Goal: Task Accomplishment & Management: Use online tool/utility

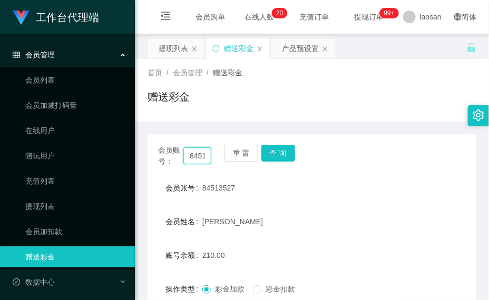
click at [200, 153] on input "84513527" at bounding box center [196, 155] width 27 height 17
paste input "winson123456"
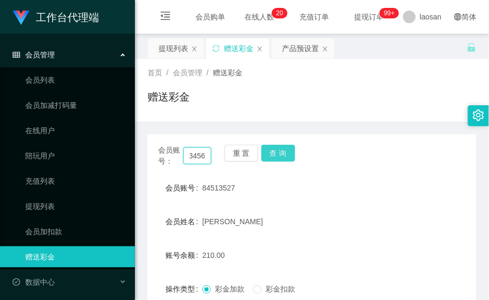
type input "winson123456"
click at [288, 152] on button "查 询" at bounding box center [278, 153] width 34 height 17
click at [288, 152] on div "会员账号： winson123456 重 置 查 询" at bounding box center [311, 156] width 329 height 22
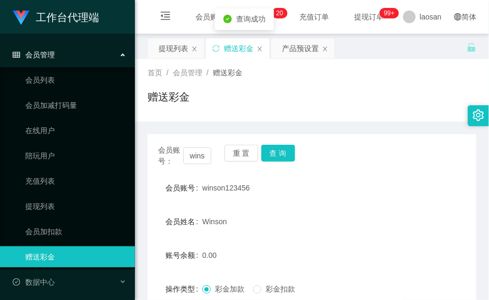
drag, startPoint x: 288, startPoint y: 152, endPoint x: 245, endPoint y: 233, distance: 91.9
click at [245, 233] on form "会员账号 winson123456 会员姓名 Winson 账号余额 0.00 操作类型 彩金加款 彩金扣款 金额 确 定" at bounding box center [311, 272] width 329 height 190
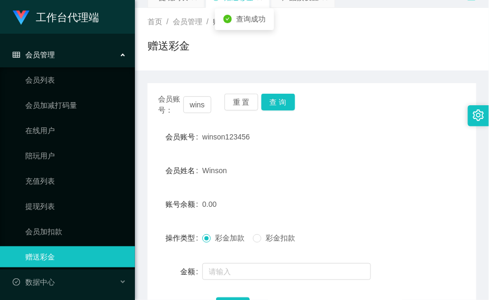
scroll to position [79, 0]
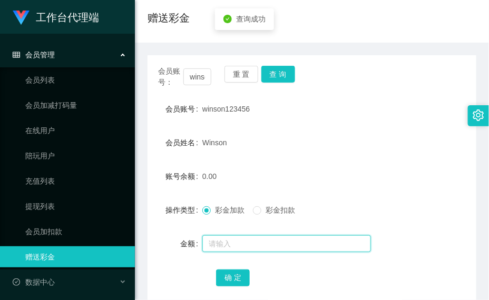
click at [259, 241] on input "text" at bounding box center [286, 243] width 168 height 17
type input "500"
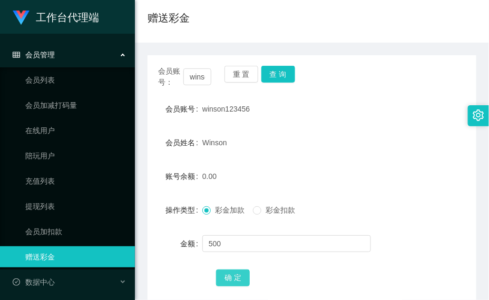
click at [234, 276] on button "确 定" at bounding box center [233, 278] width 34 height 17
click at [186, 69] on input "winson123456" at bounding box center [196, 76] width 27 height 17
paste input "84513527"
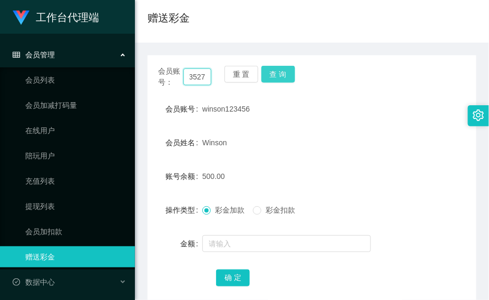
type input "84513527"
click at [287, 76] on button "查 询" at bounding box center [278, 74] width 34 height 17
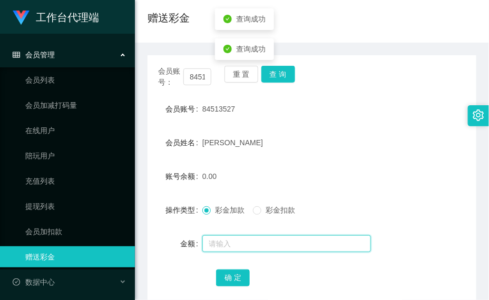
click at [267, 237] on input "text" at bounding box center [286, 243] width 168 height 17
type input "500"
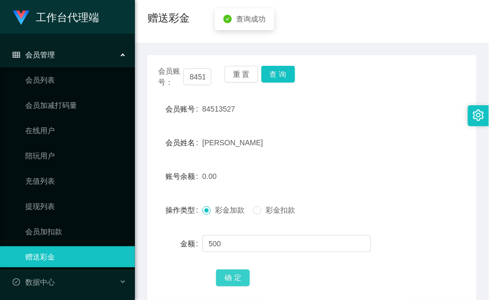
click at [246, 275] on button "确 定" at bounding box center [233, 278] width 34 height 17
click at [200, 81] on input "84513527" at bounding box center [196, 76] width 27 height 17
click at [199, 81] on input "84513527" at bounding box center [196, 76] width 27 height 17
paste input "lekzai450"
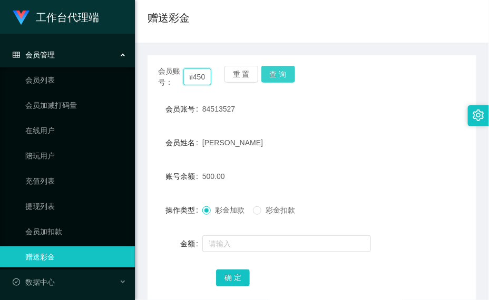
type input "lekzai450"
click at [289, 79] on button "查 询" at bounding box center [278, 74] width 34 height 17
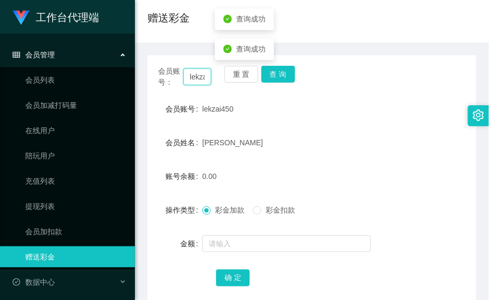
click at [194, 76] on input "lekzai450" at bounding box center [196, 76] width 27 height 17
